Goal: Transaction & Acquisition: Purchase product/service

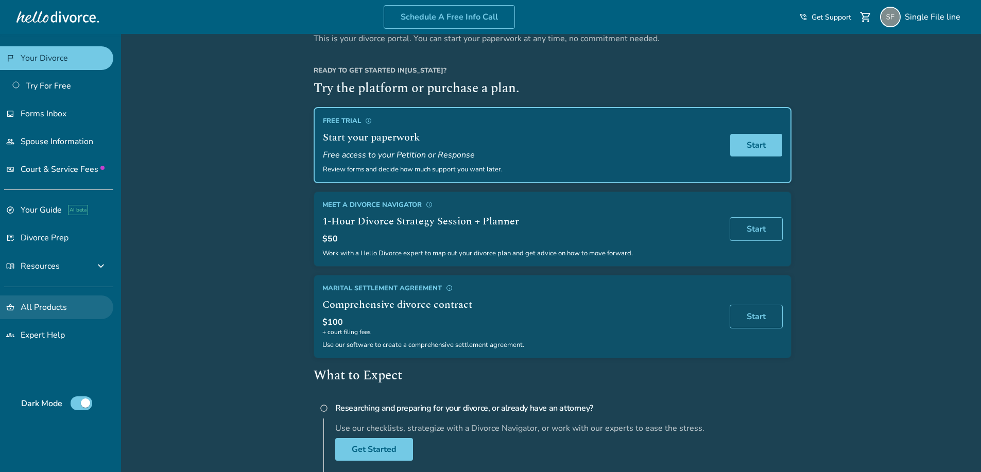
scroll to position [103, 0]
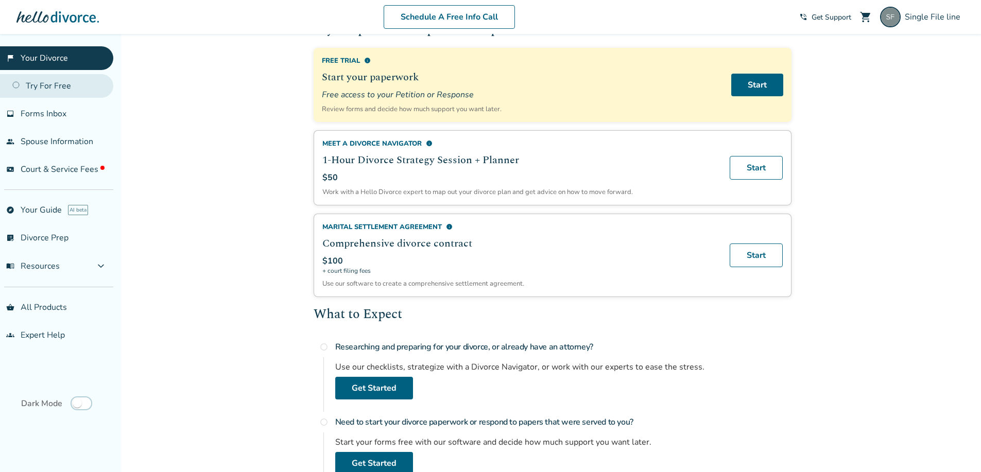
click at [51, 82] on link "Try For Free" at bounding box center [56, 86] width 113 height 24
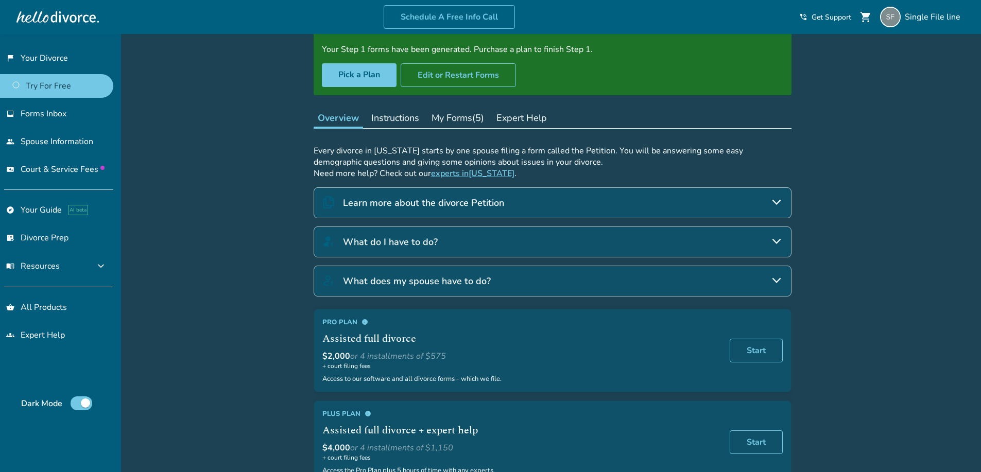
scroll to position [83, 0]
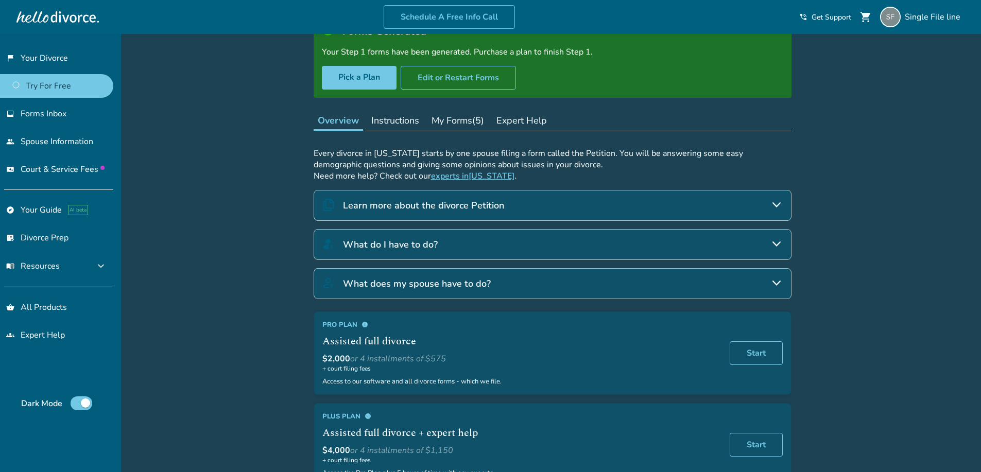
click at [396, 125] on button "Instructions" at bounding box center [395, 120] width 56 height 21
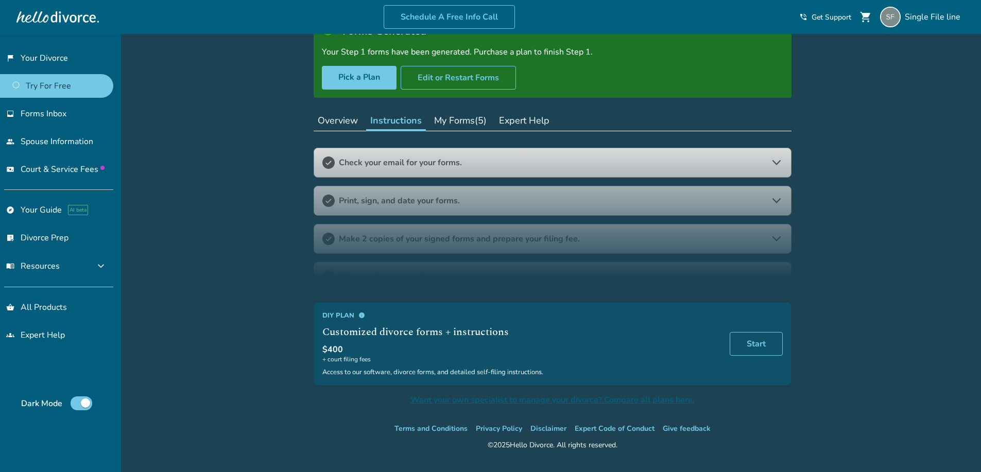
click at [438, 122] on button "My Forms (5)" at bounding box center [460, 120] width 61 height 21
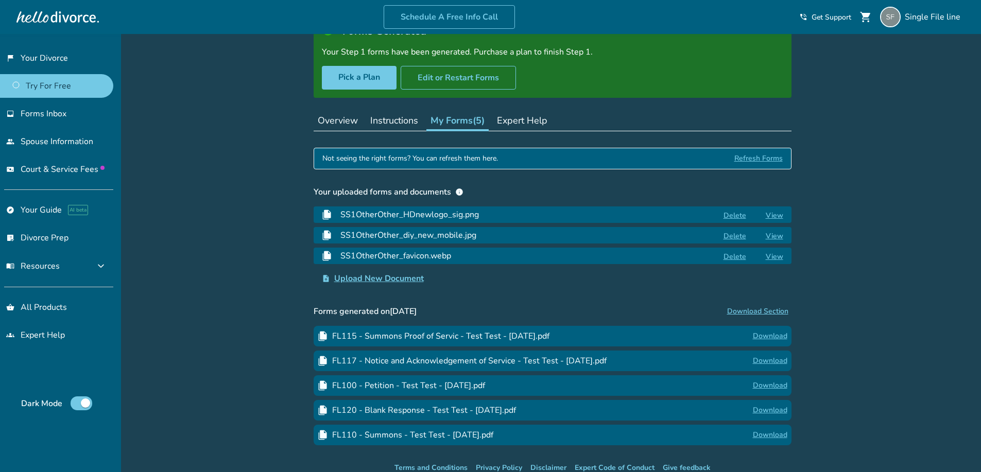
click at [523, 125] on button "Expert Help" at bounding box center [522, 120] width 59 height 21
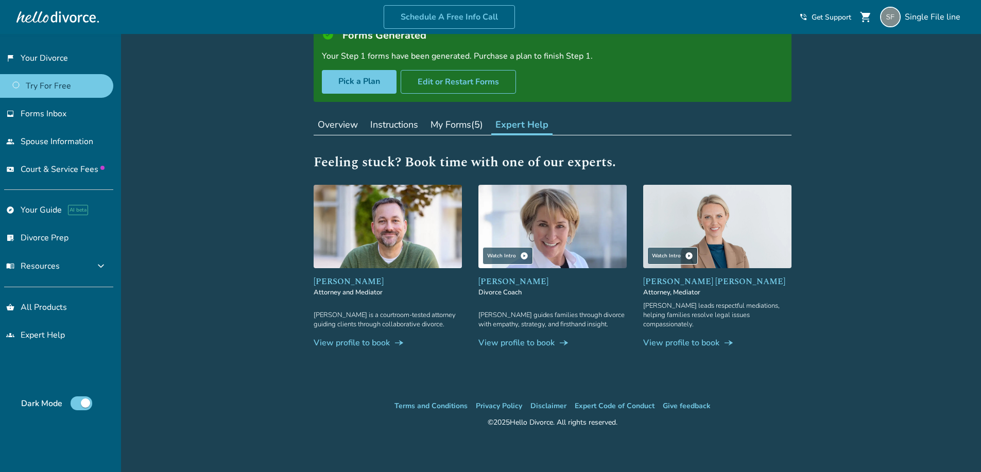
scroll to position [79, 0]
click at [333, 128] on button "Overview" at bounding box center [338, 124] width 48 height 21
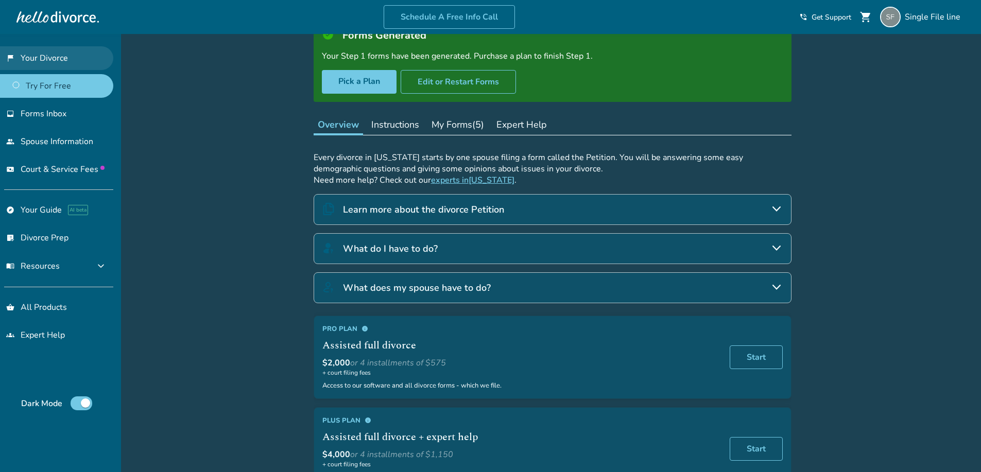
click at [33, 57] on link "flag_2 Your Divorce" at bounding box center [56, 58] width 113 height 24
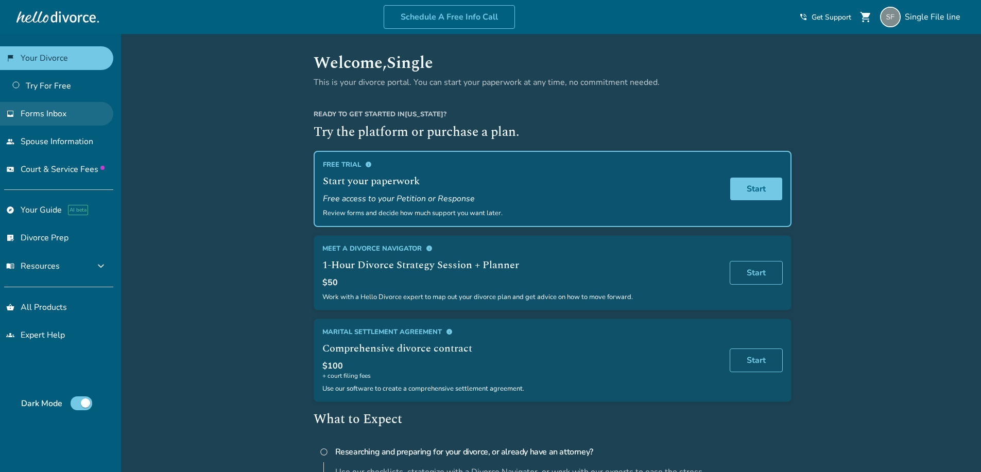
click at [54, 120] on link "inbox Forms Inbox" at bounding box center [56, 114] width 113 height 24
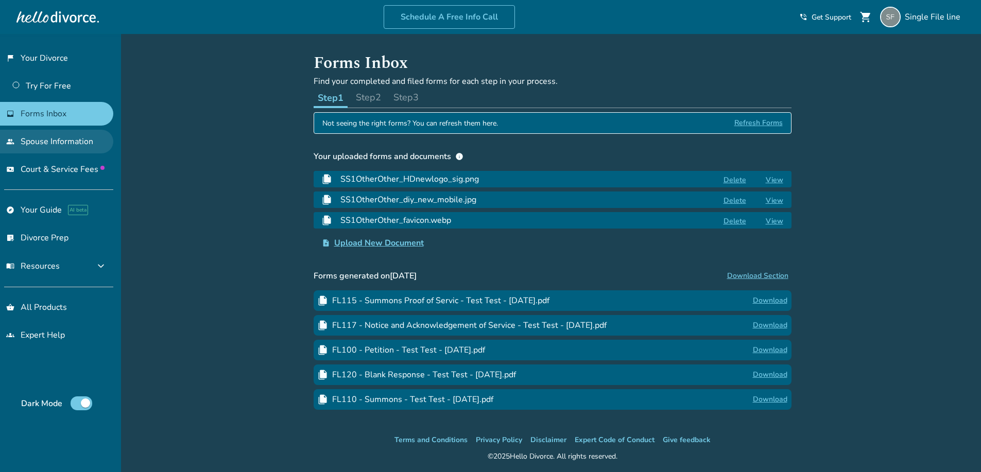
click at [61, 141] on link "people Spouse Information" at bounding box center [56, 142] width 113 height 24
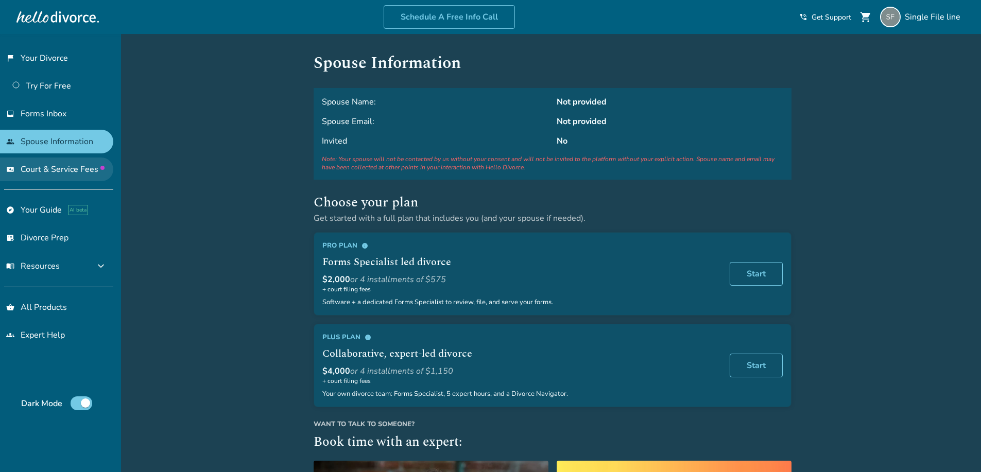
click at [60, 175] on span "Court & Service Fees" at bounding box center [63, 169] width 84 height 11
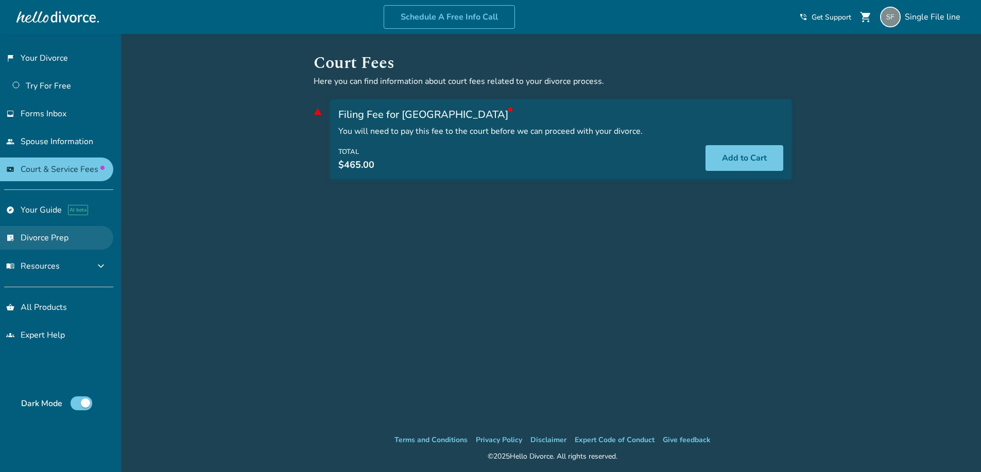
click at [38, 239] on link "list_alt_check Divorce Prep" at bounding box center [56, 238] width 113 height 24
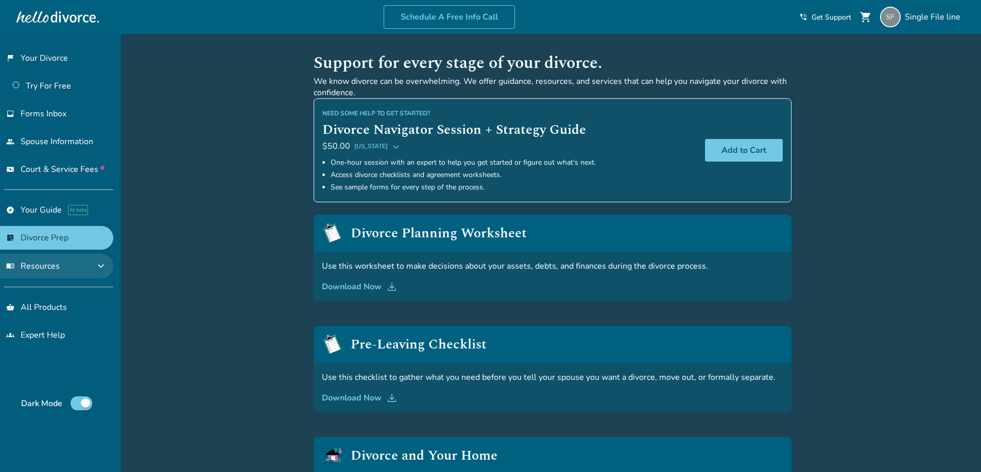
click at [55, 275] on button "menu_book Resources expand_more" at bounding box center [56, 266] width 113 height 25
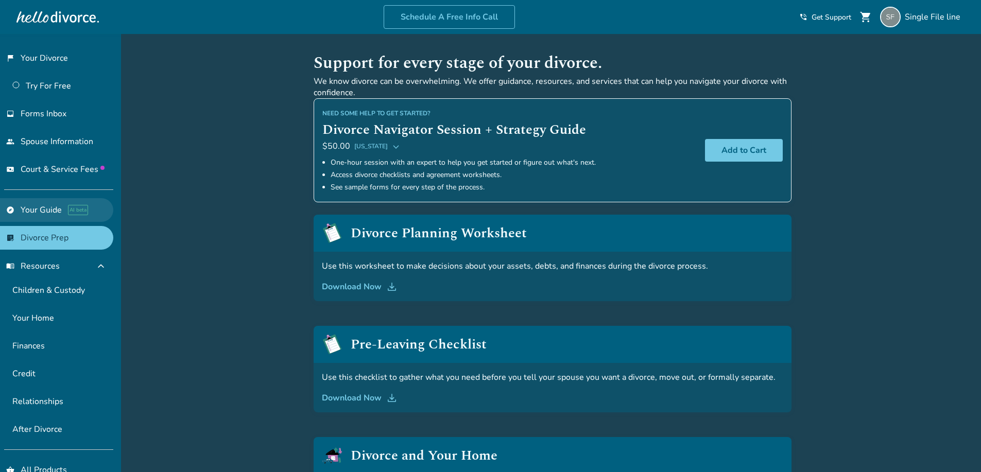
click at [39, 204] on link "explore Your Guide AI beta" at bounding box center [56, 210] width 113 height 24
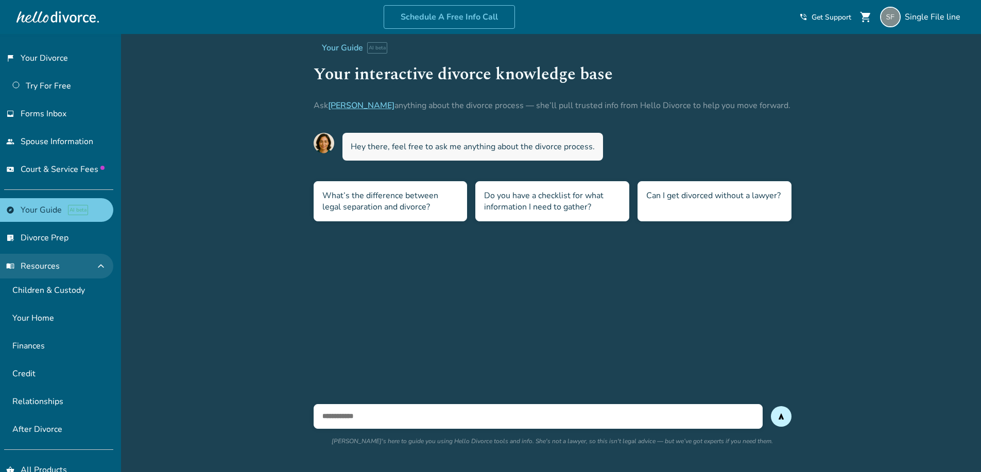
click at [44, 255] on button "menu_book Resources expand_less" at bounding box center [56, 266] width 113 height 25
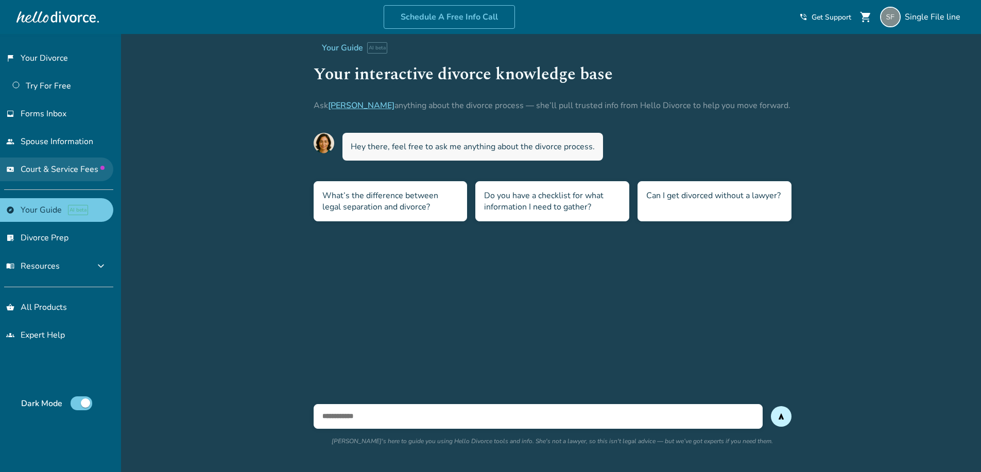
click at [51, 162] on link "universal_currency_alt Court & Service Fees" at bounding box center [56, 170] width 113 height 24
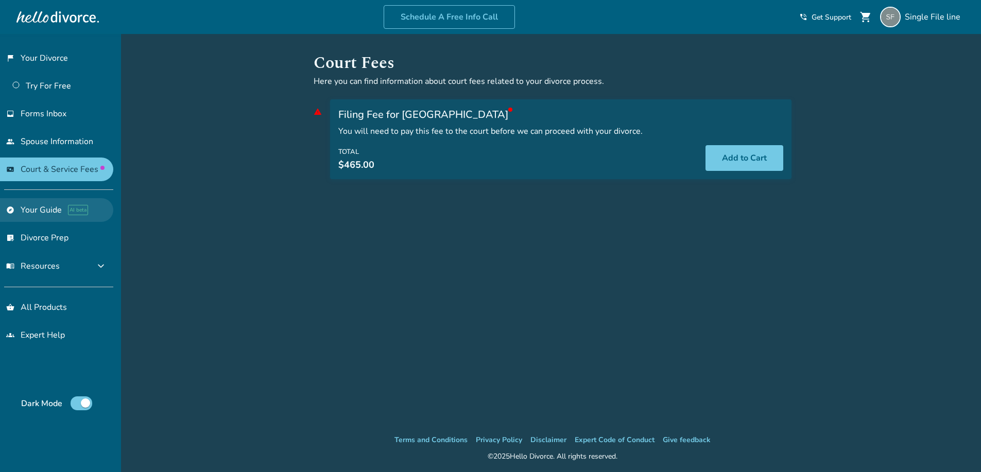
click at [42, 217] on link "explore Your Guide AI beta" at bounding box center [56, 210] width 113 height 24
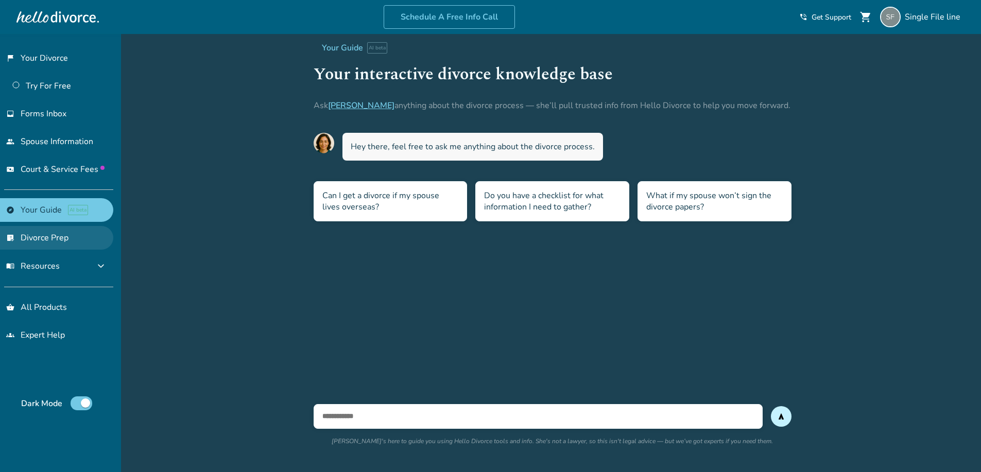
click at [46, 244] on link "list_alt_check Divorce Prep" at bounding box center [56, 238] width 113 height 24
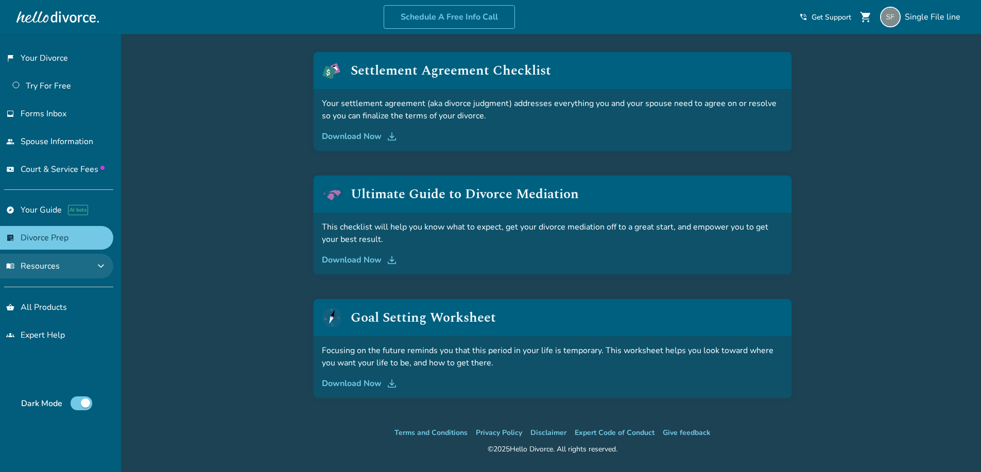
scroll to position [484, 0]
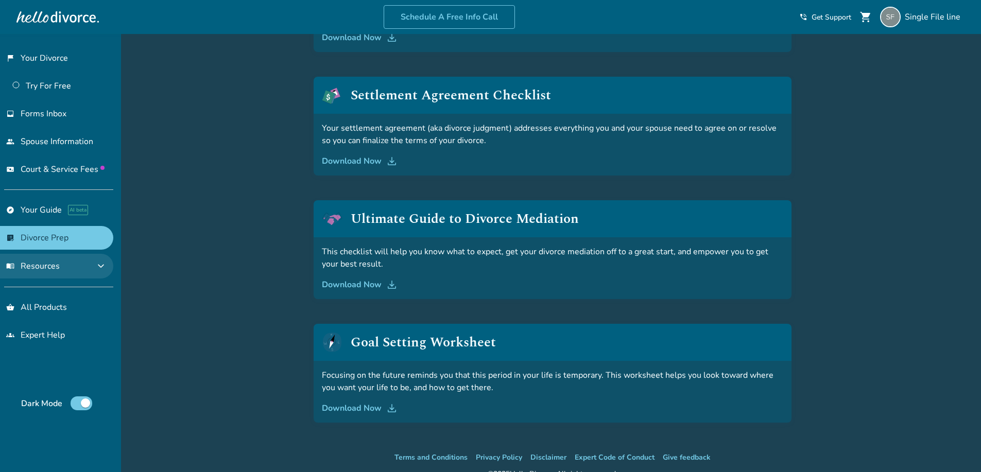
click at [35, 262] on span "menu_book Resources" at bounding box center [33, 266] width 54 height 11
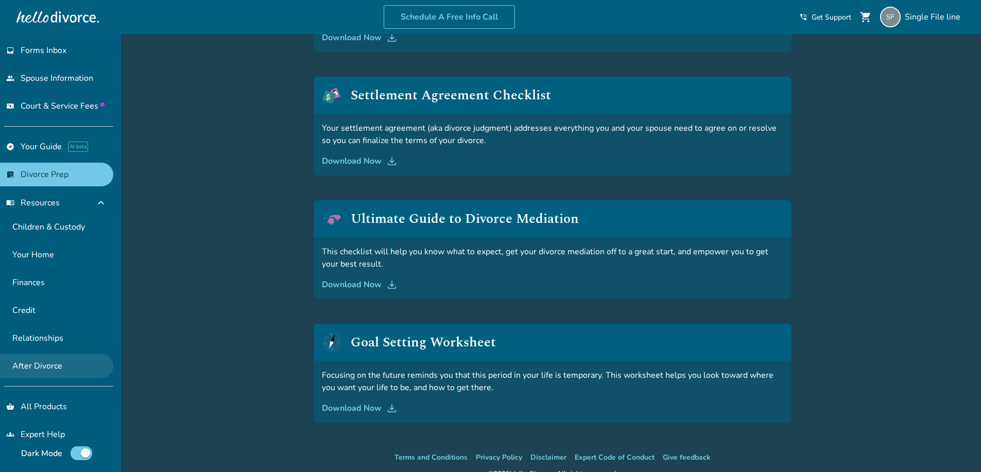
scroll to position [64, 0]
click at [46, 409] on link "shopping_basket All Products" at bounding box center [56, 406] width 113 height 24
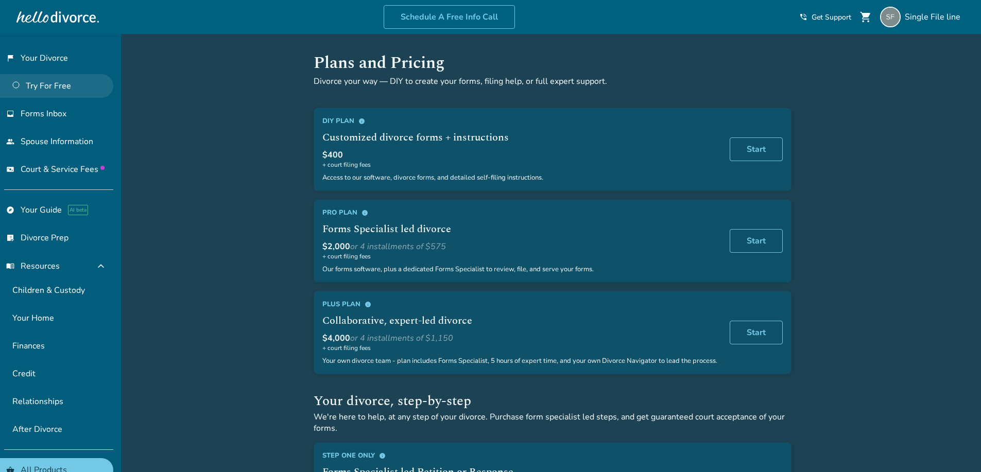
click at [50, 81] on link "Try For Free" at bounding box center [56, 86] width 113 height 24
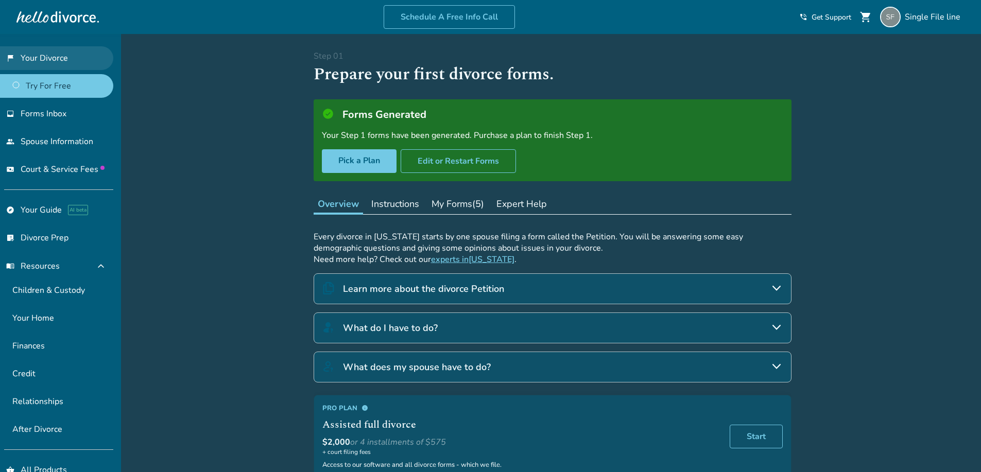
click at [45, 54] on link "flag_2 Your Divorce" at bounding box center [56, 58] width 113 height 24
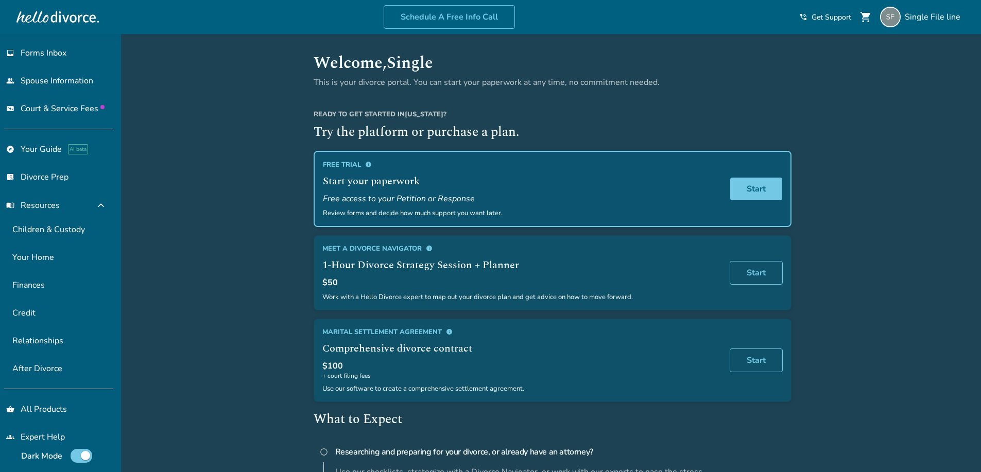
scroll to position [64, 0]
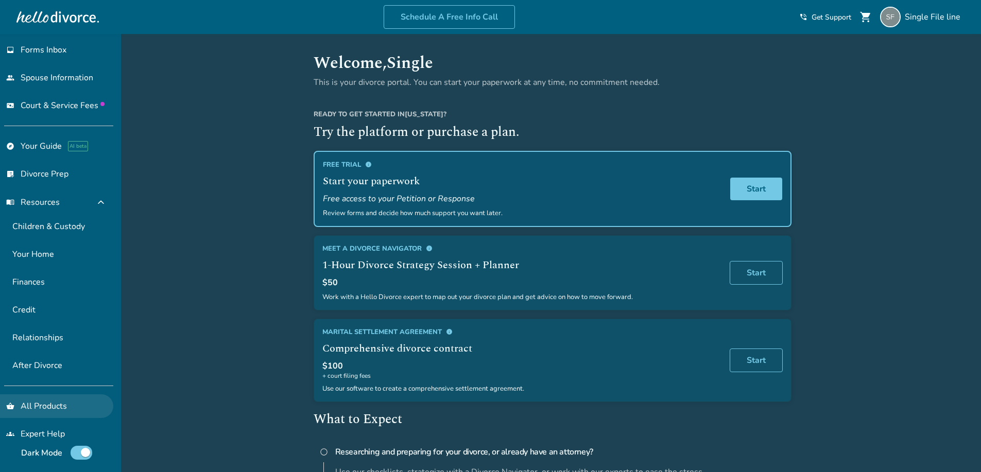
click at [47, 401] on link "shopping_basket All Products" at bounding box center [56, 406] width 113 height 24
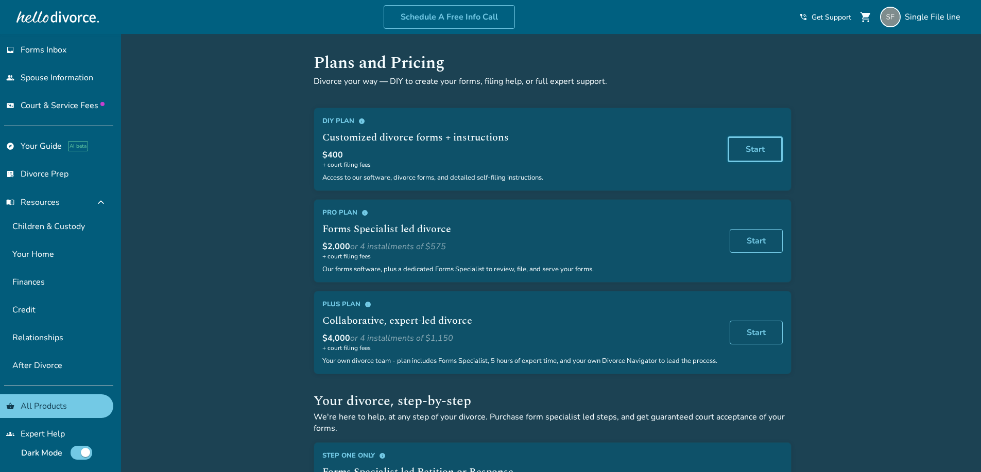
click at [748, 147] on link "Start" at bounding box center [755, 149] width 55 height 26
click at [738, 245] on link "Start" at bounding box center [755, 241] width 55 height 26
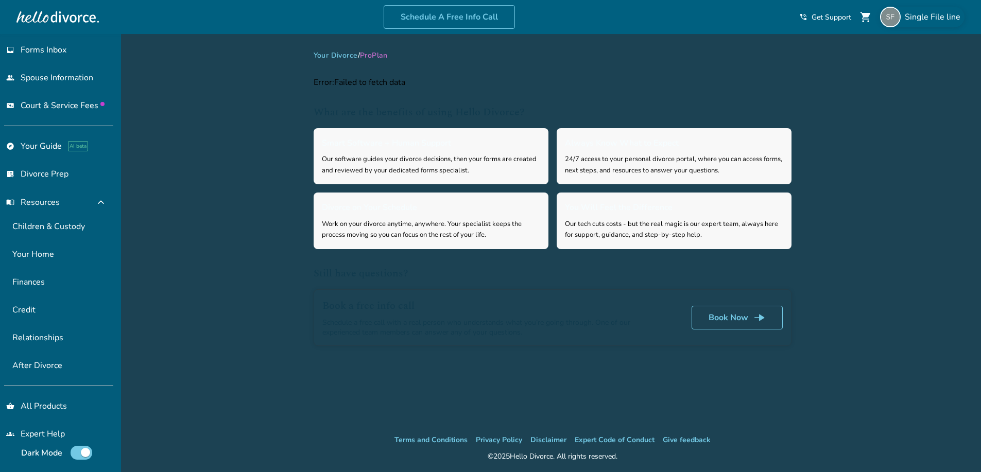
click at [903, 22] on div "Single File line" at bounding box center [922, 17] width 84 height 21
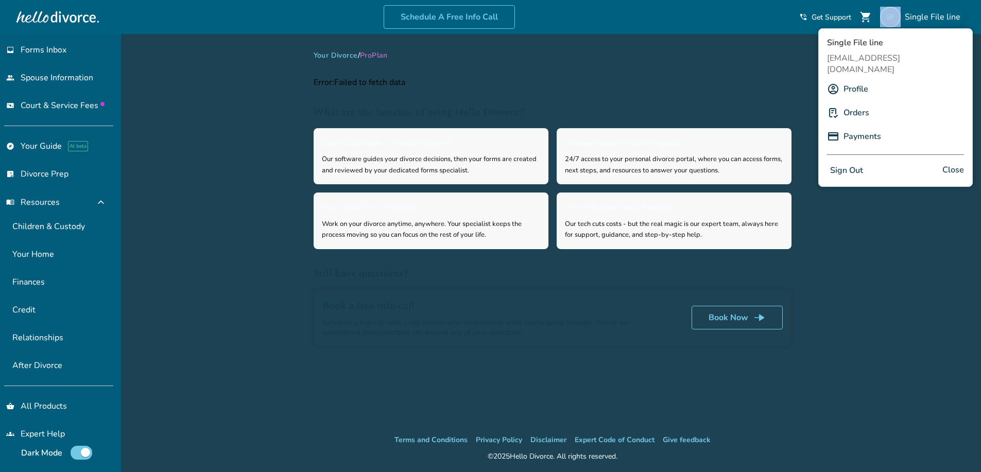
click at [851, 127] on link "Payments" at bounding box center [863, 137] width 38 height 20
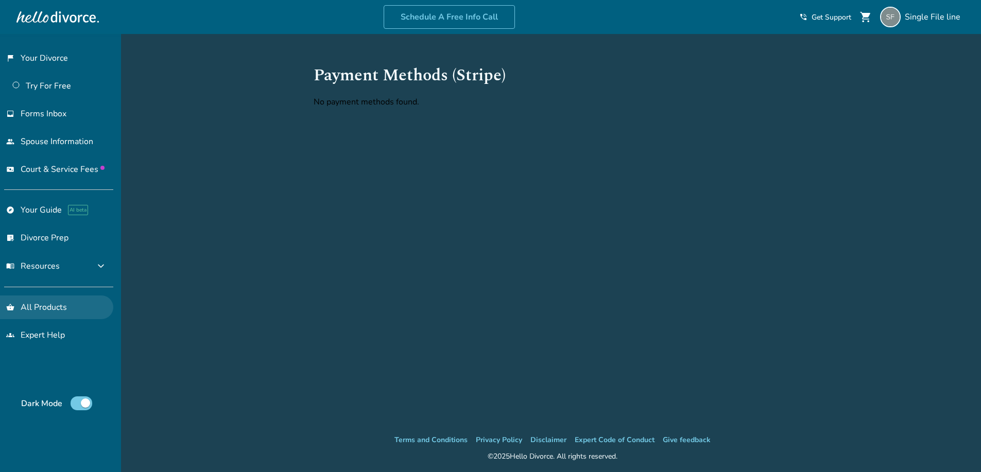
click at [56, 312] on link "shopping_basket All Products" at bounding box center [56, 308] width 113 height 24
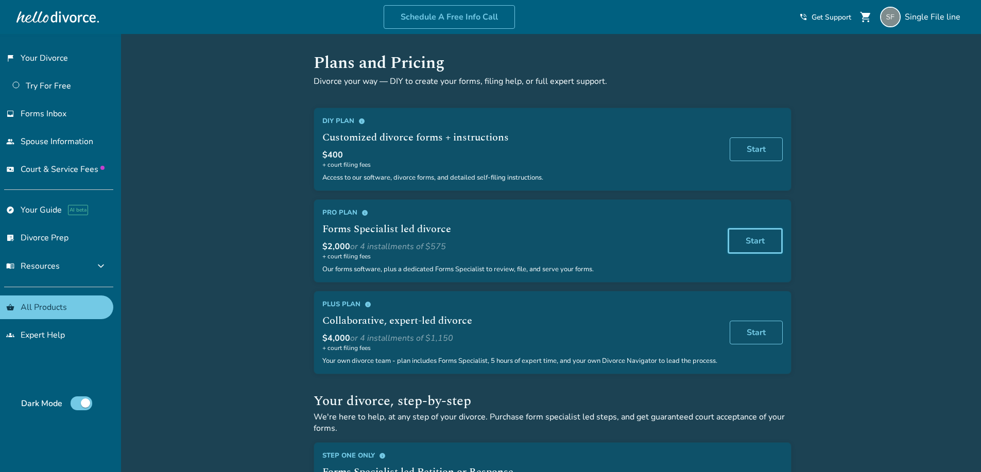
click at [759, 244] on link "Start" at bounding box center [755, 241] width 55 height 26
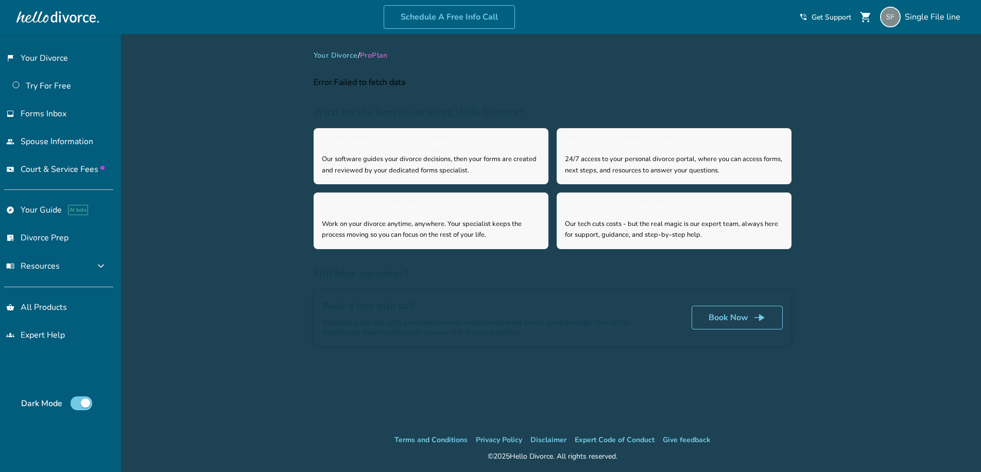
click at [812, 51] on div "Added to cart Your Divorce / Pro Plan Error: Failed to fetch data What are the …" at bounding box center [490, 270] width 981 height 472
select select "**"
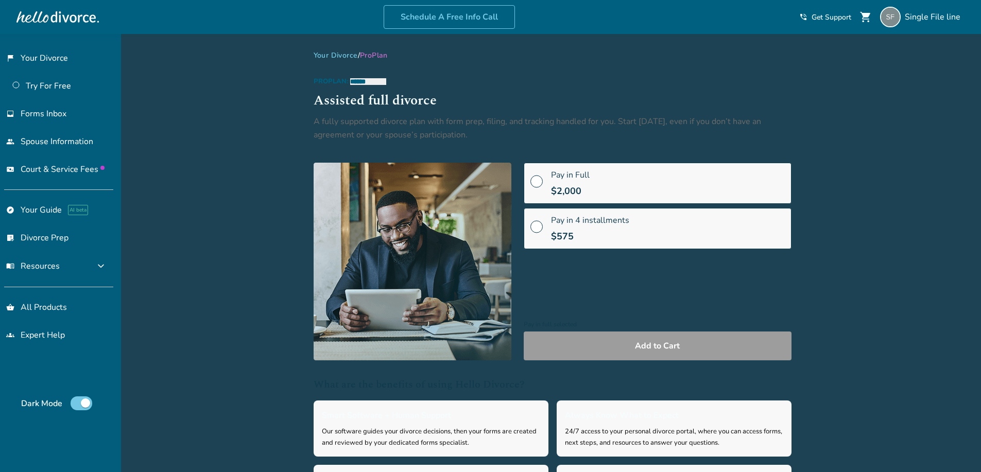
click at [575, 192] on span "$2,000" at bounding box center [566, 191] width 30 height 12
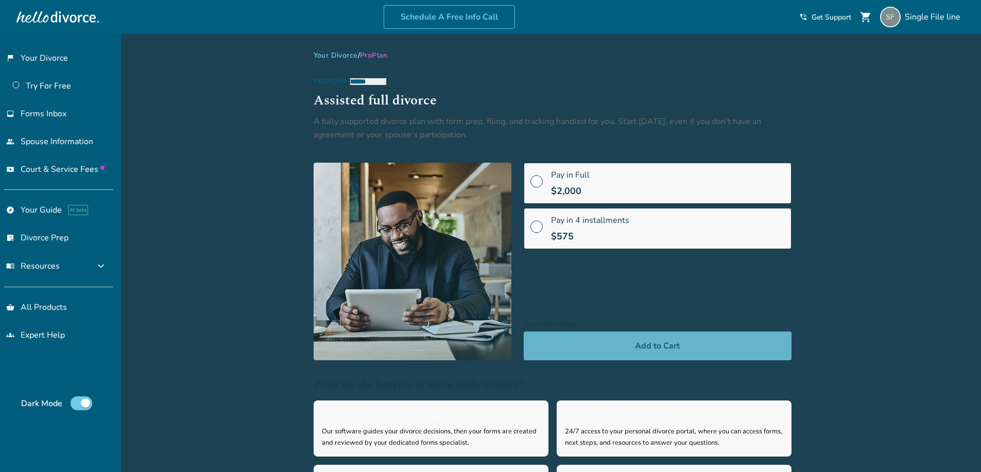
click at [605, 341] on button "Add to Cart" at bounding box center [658, 346] width 268 height 29
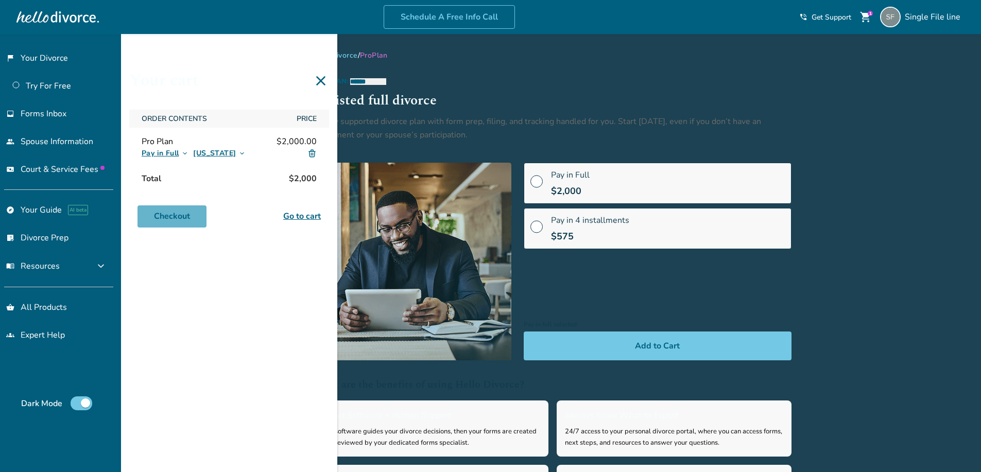
click at [178, 212] on link "Checkout" at bounding box center [172, 216] width 69 height 23
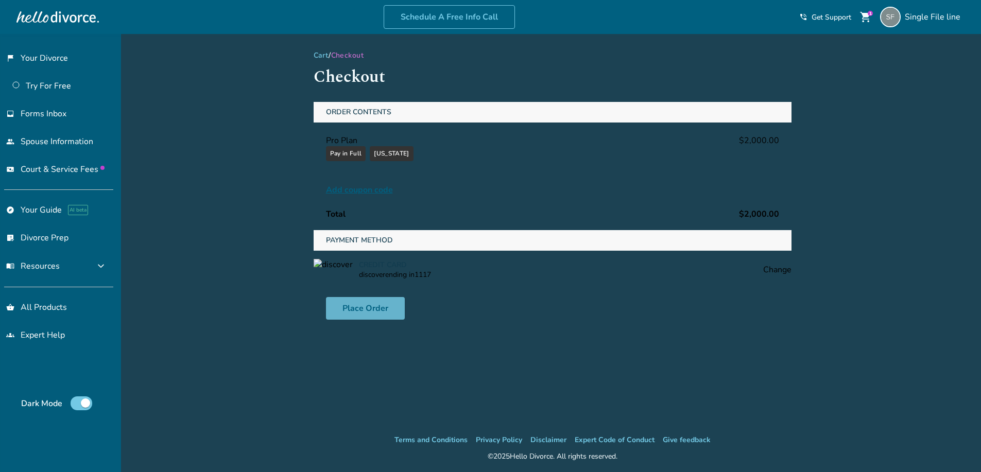
drag, startPoint x: 355, startPoint y: 307, endPoint x: 421, endPoint y: 194, distance: 130.6
click at [421, 194] on div "Order Contents Pro Plan $2,000.00 Pay in Full keyboard_arrow_down [US_STATE] ke…" at bounding box center [553, 215] width 478 height 226
click at [901, 17] on img at bounding box center [890, 17] width 21 height 21
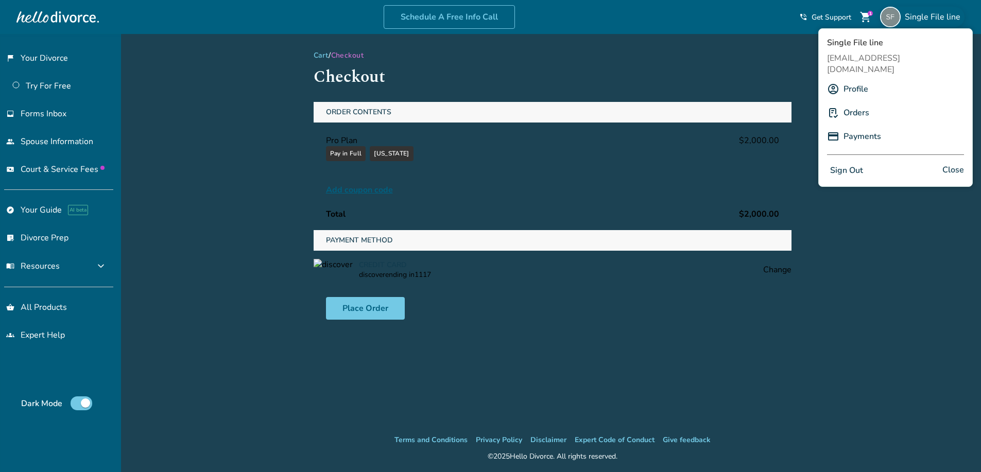
click at [850, 127] on link "Payments" at bounding box center [863, 137] width 38 height 20
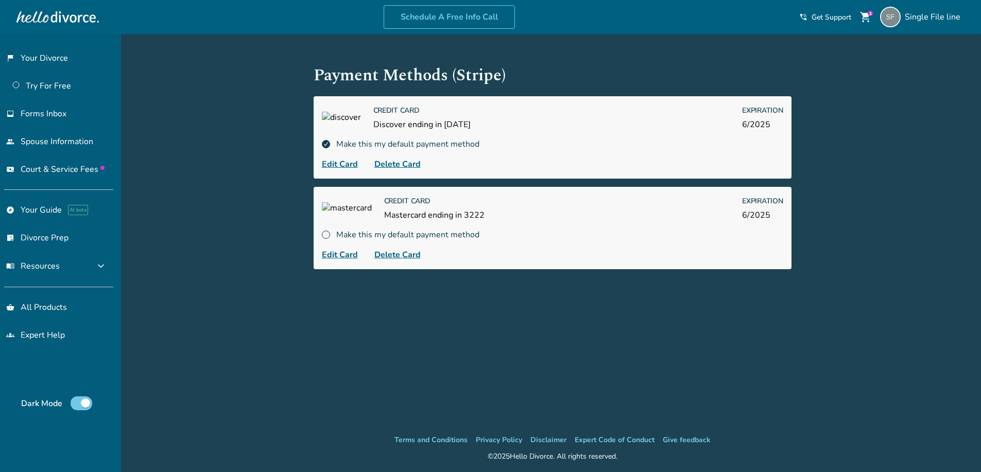
click at [864, 14] on span "shopping_cart" at bounding box center [866, 17] width 12 height 12
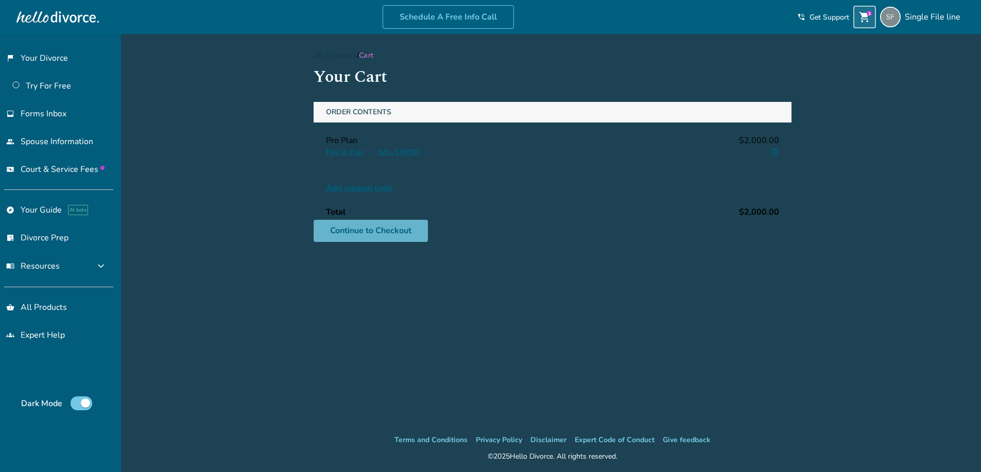
click at [394, 232] on link "Continue to Checkout" at bounding box center [371, 231] width 114 height 23
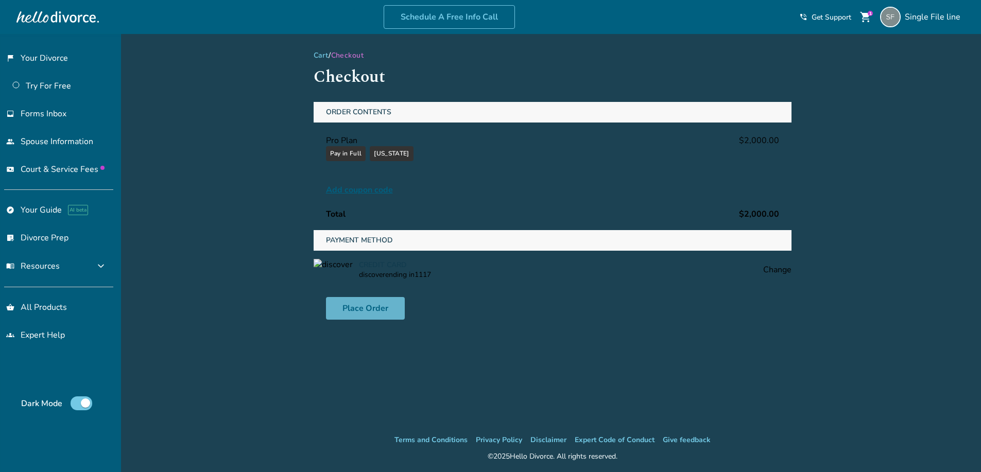
click at [367, 304] on button "Place Order" at bounding box center [365, 308] width 79 height 23
